Goal: Information Seeking & Learning: Find specific fact

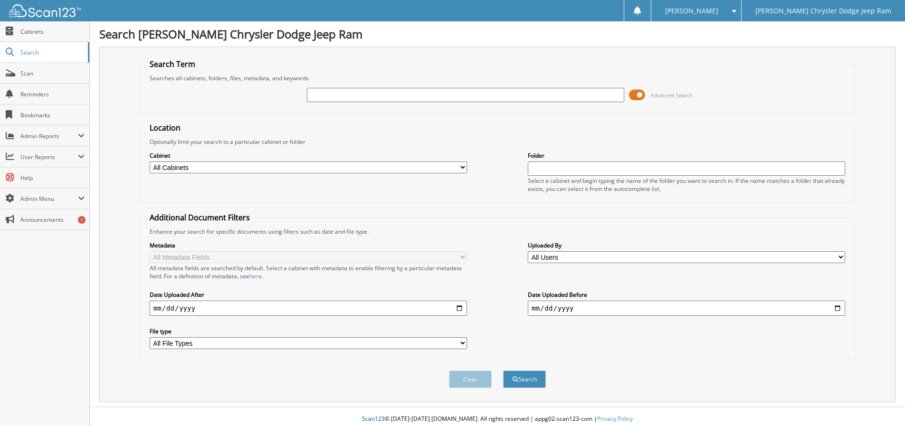
click at [322, 94] on input "text" at bounding box center [465, 95] width 317 height 14
type input "[PERSON_NAME]"
click at [503, 370] on button "Search" at bounding box center [524, 379] width 43 height 18
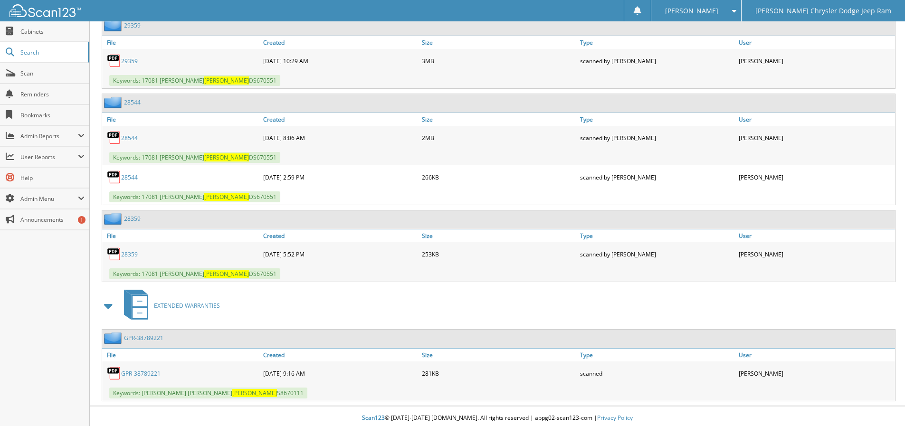
scroll to position [2291, 0]
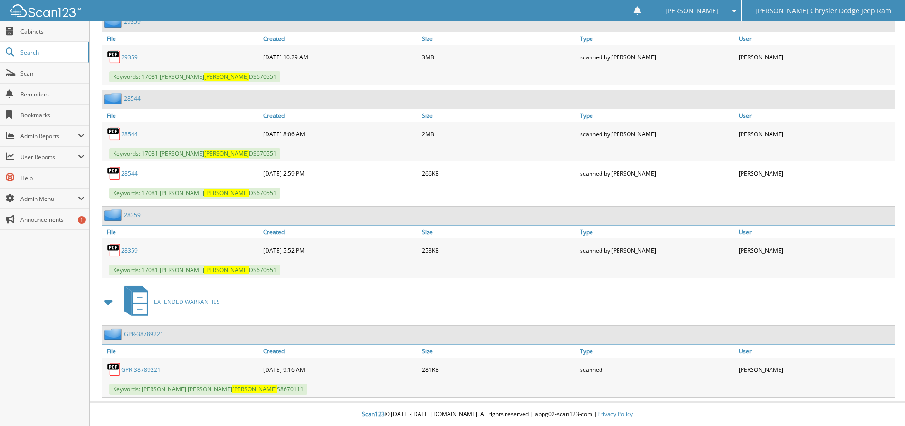
click at [144, 367] on link "GPR-38789221" at bounding box center [140, 370] width 39 height 8
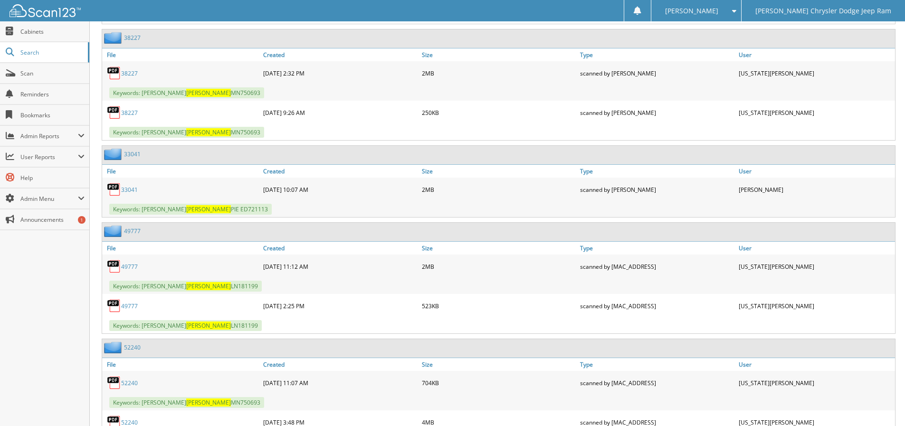
scroll to position [1294, 0]
